Goal: Task Accomplishment & Management: Book appointment/travel/reservation

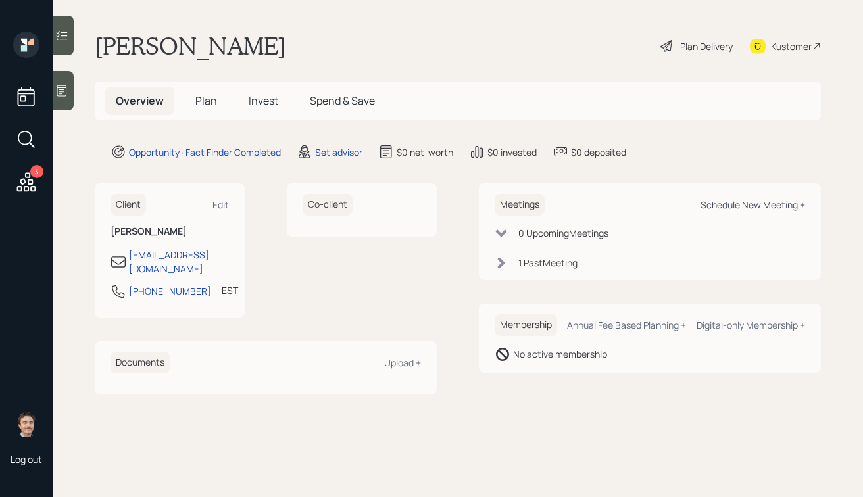
click at [743, 206] on div "Schedule New Meeting +" at bounding box center [752, 205] width 105 height 12
select select "round-[PERSON_NAME]"
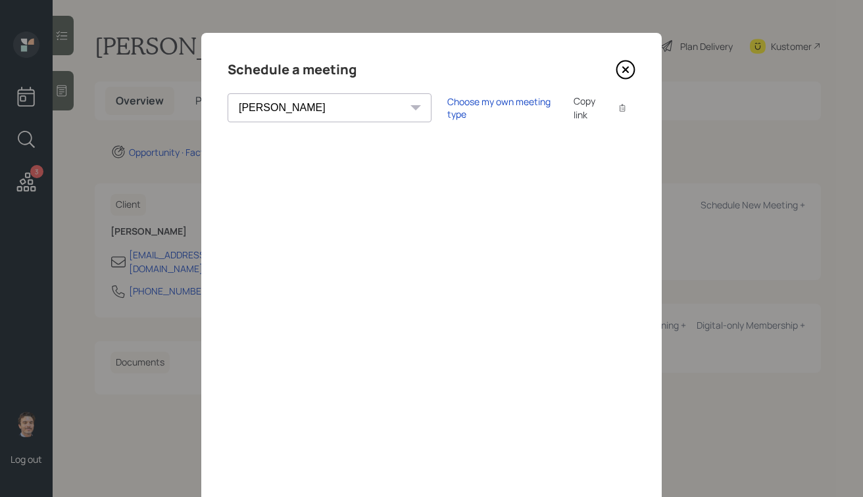
scroll to position [4, 0]
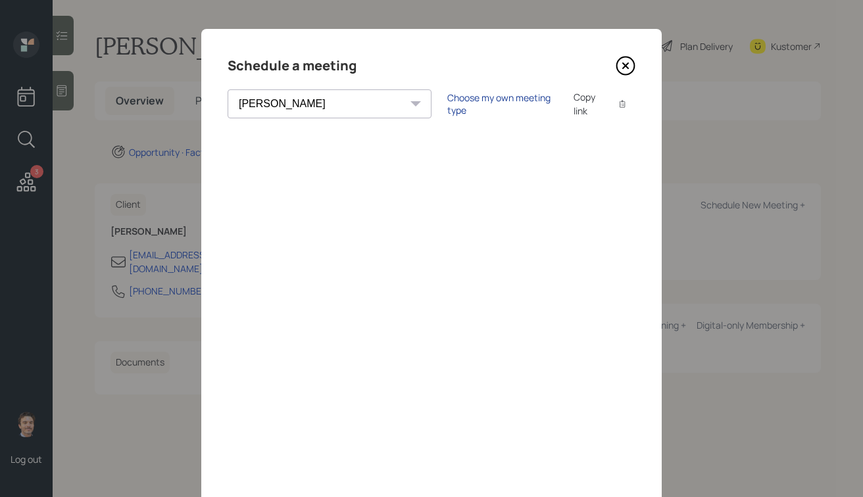
click at [447, 105] on div "Choose my own meeting type" at bounding box center [502, 103] width 110 height 25
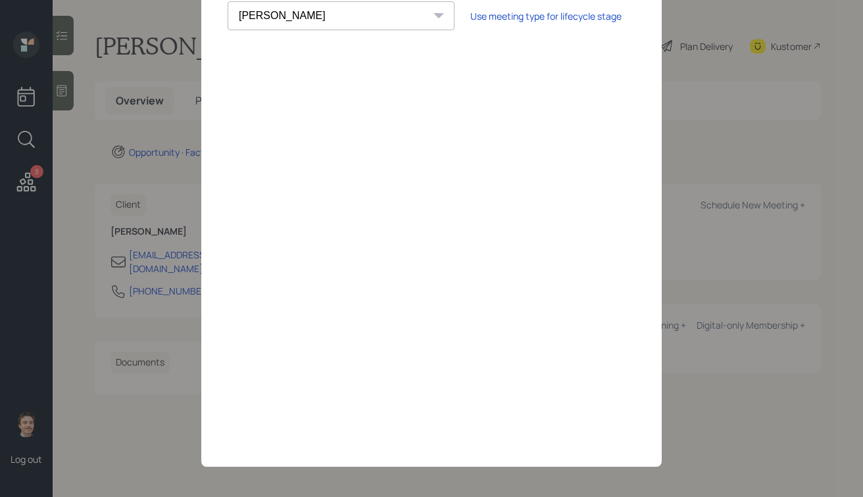
scroll to position [95, 0]
